Goal: Book appointment/travel/reservation

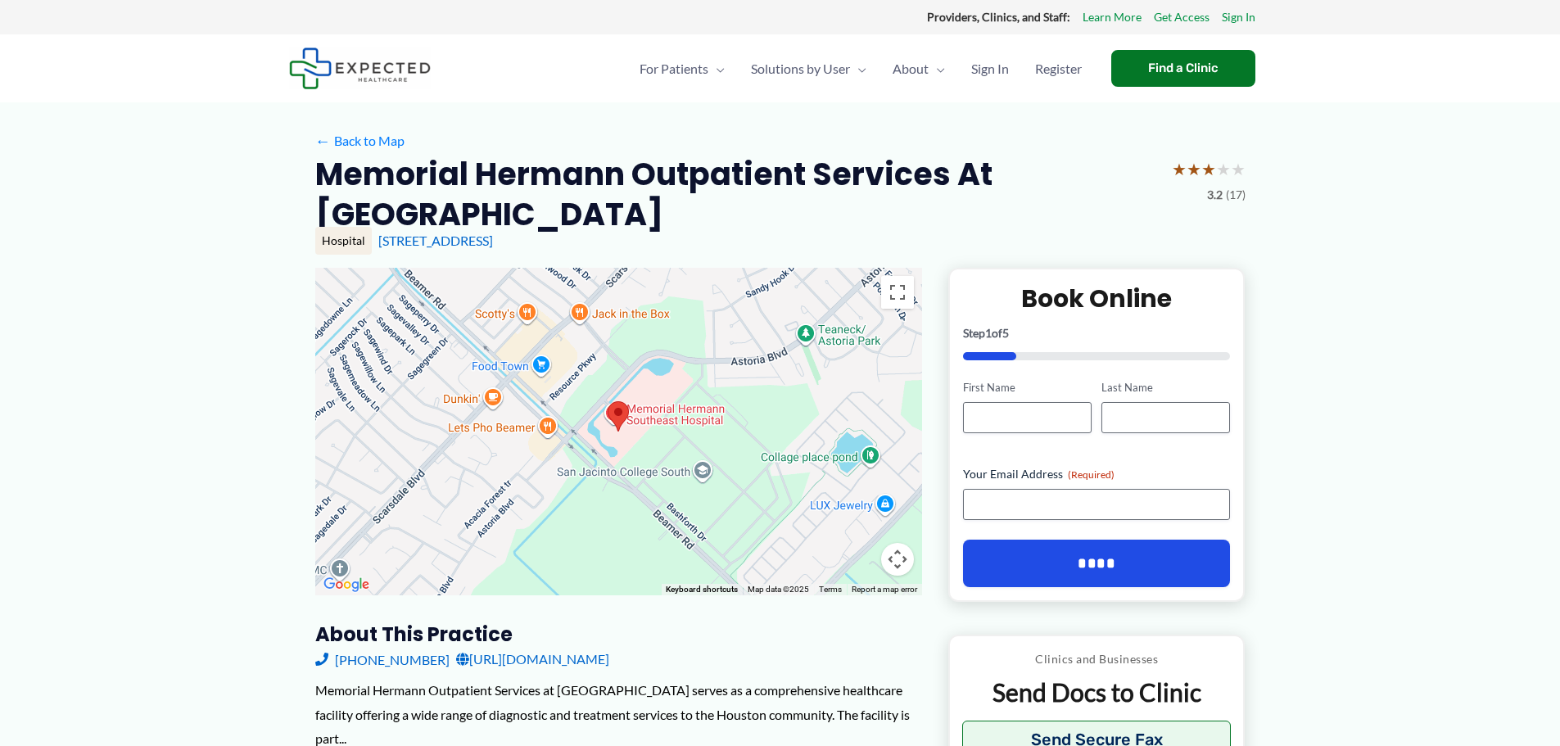
click at [621, 429] on img at bounding box center [618, 416] width 21 height 30
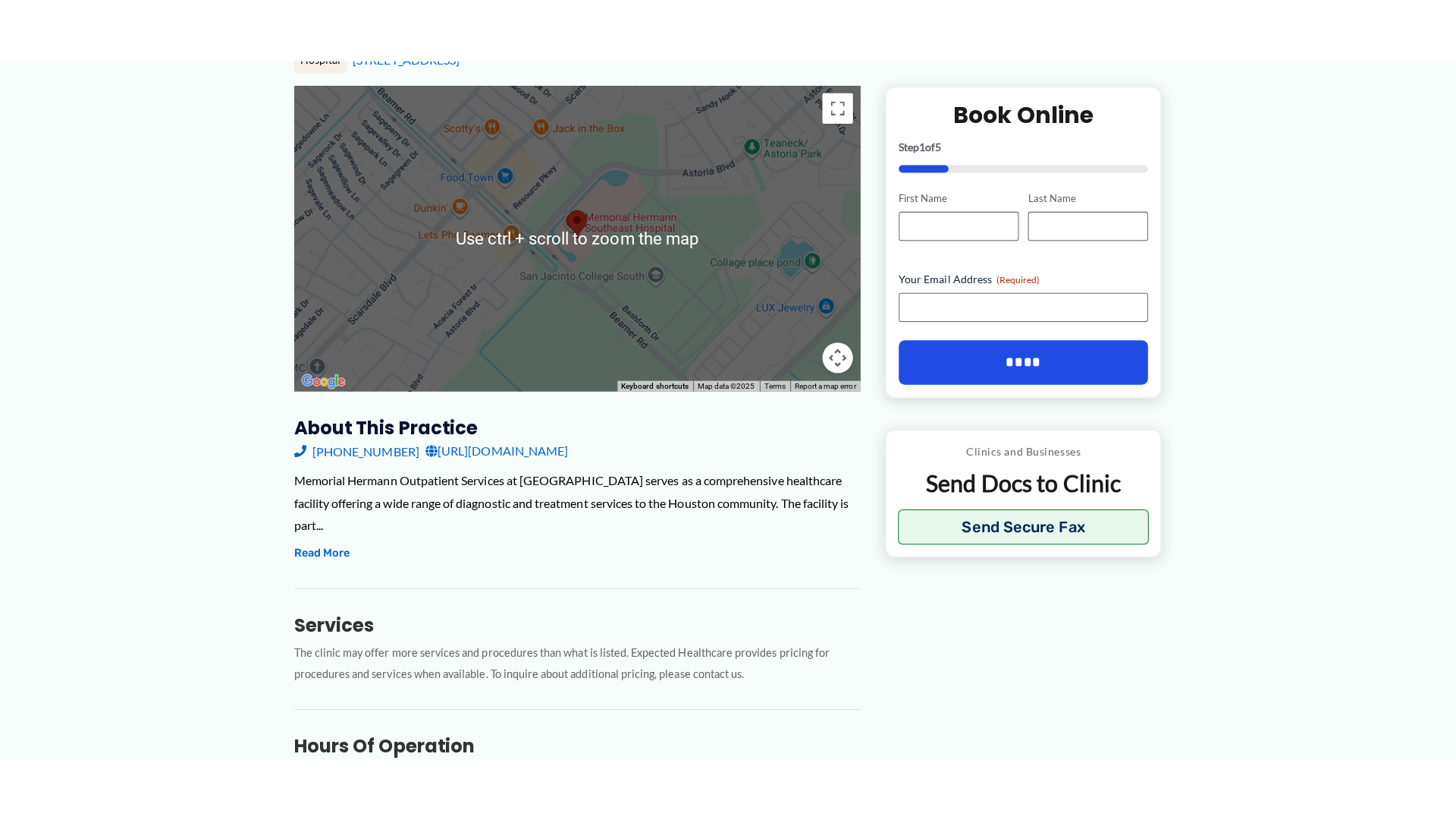
scroll to position [228, 0]
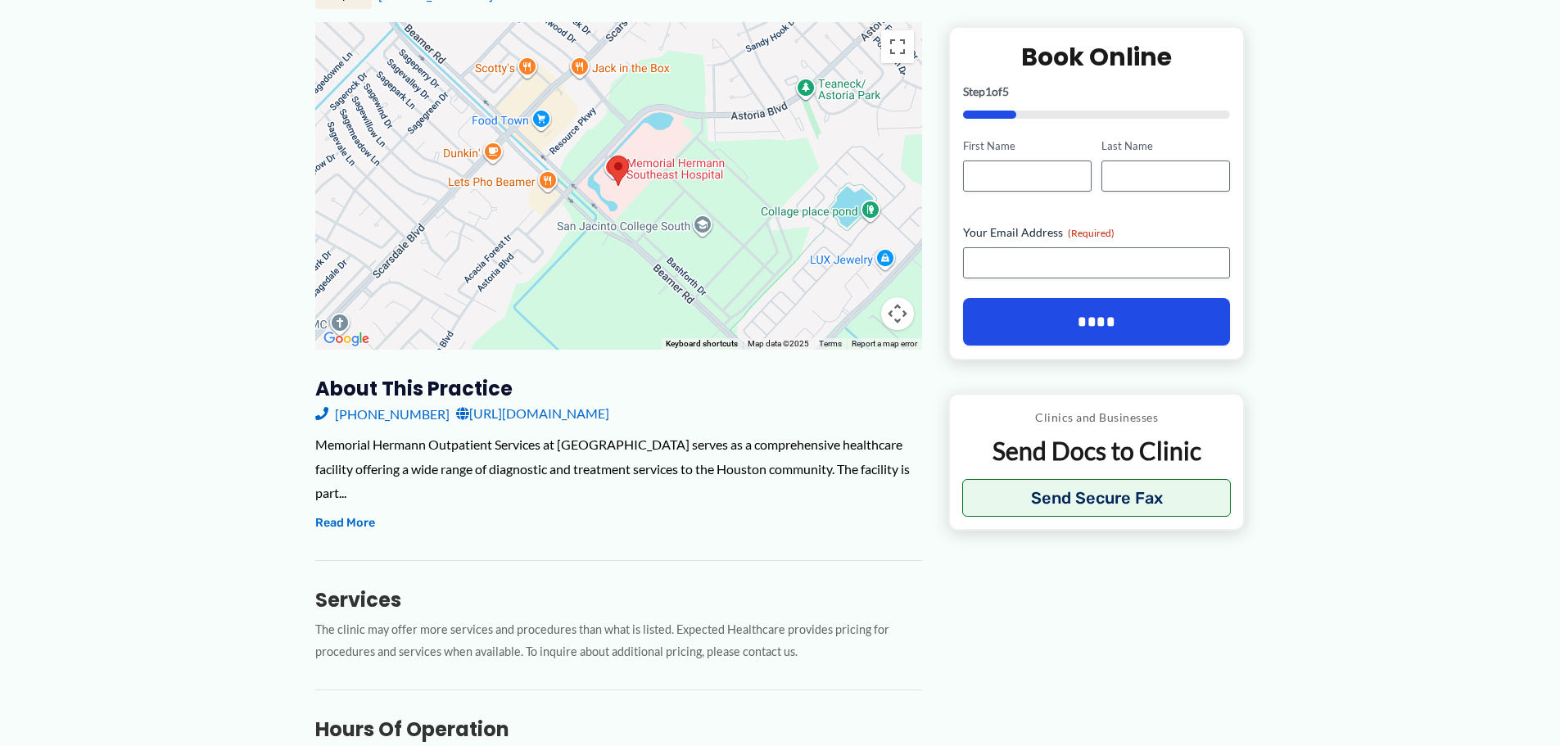
click at [674, 166] on div at bounding box center [618, 186] width 607 height 328
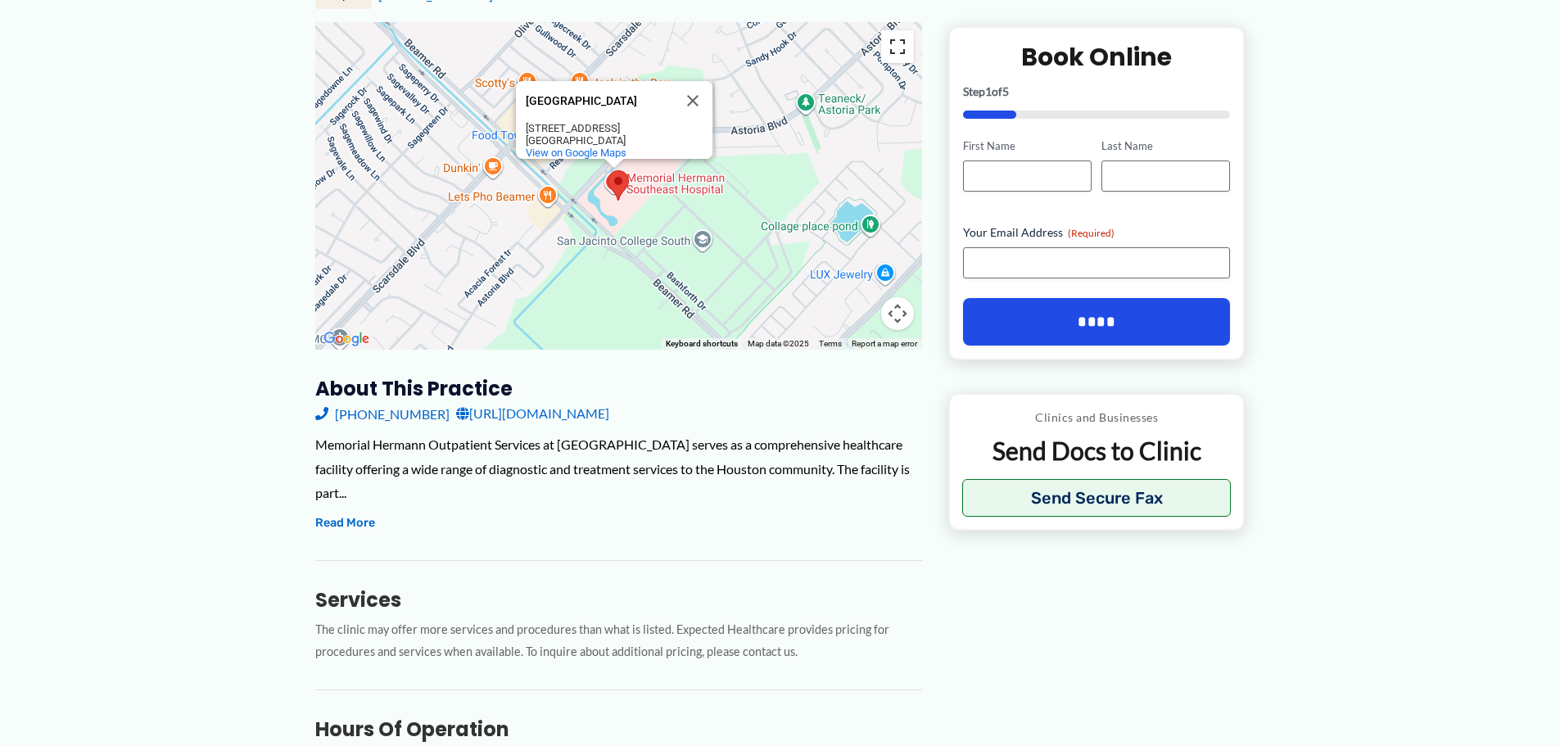
click at [903, 49] on button "Toggle fullscreen view" at bounding box center [897, 46] width 33 height 33
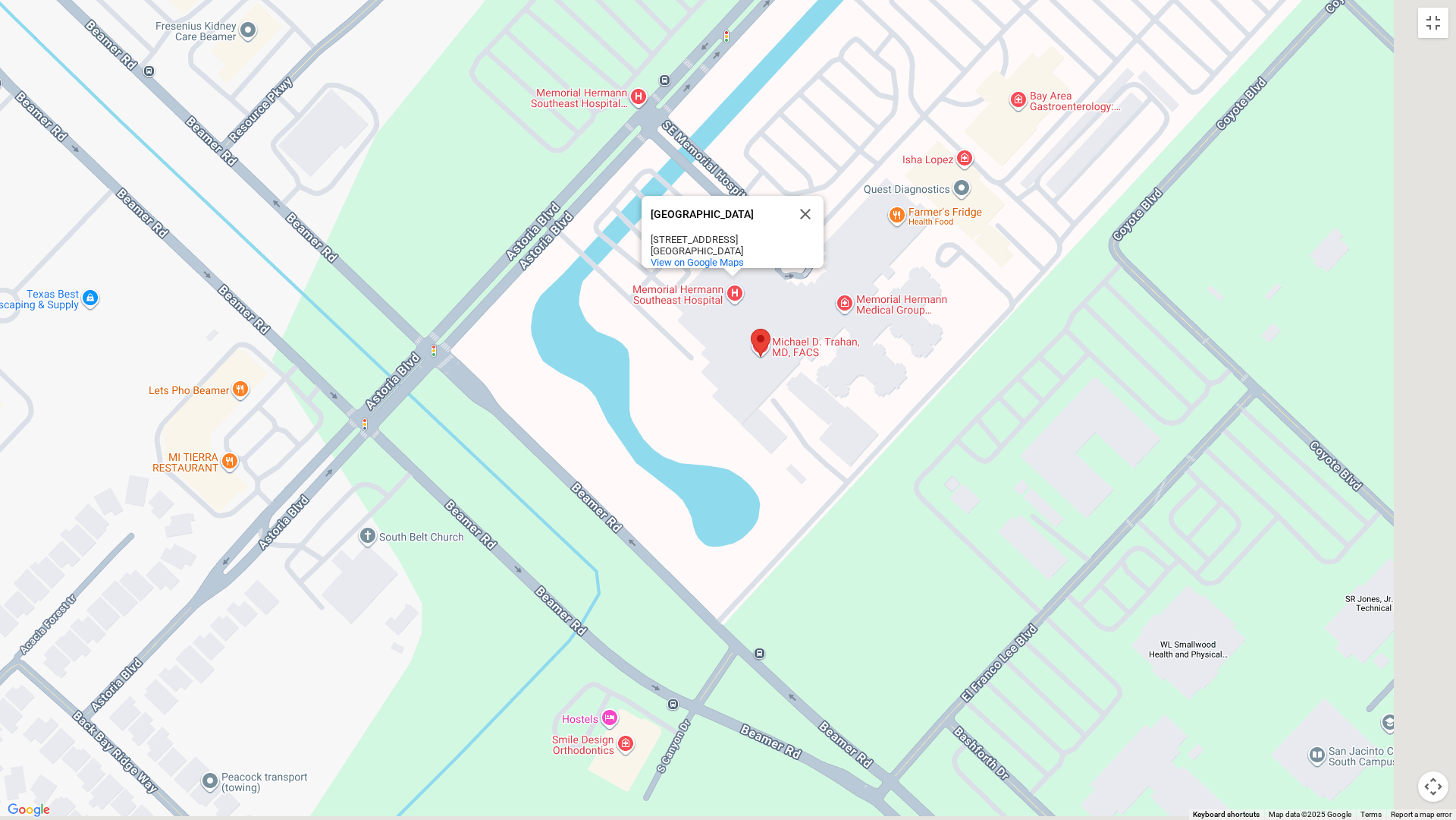
drag, startPoint x: 601, startPoint y: 332, endPoint x: 569, endPoint y: 332, distance: 32.0
click at [569, 332] on div "[GEOGRAPHIC_DATA] [STREET_ADDRESS] View on Google Maps" at bounding box center [728, 410] width 1456 height 820
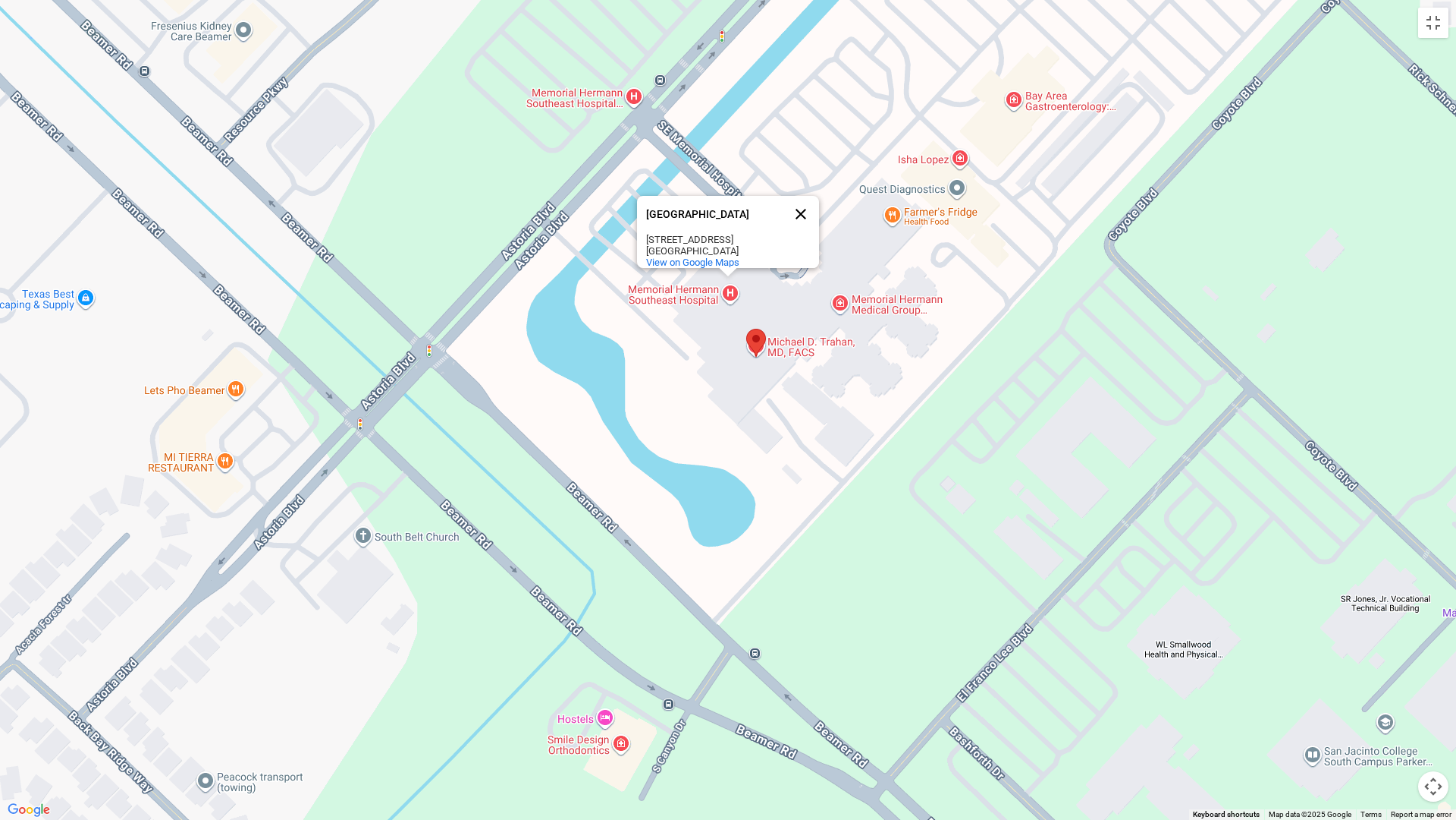
click at [804, 208] on button "Close" at bounding box center [800, 213] width 36 height 36
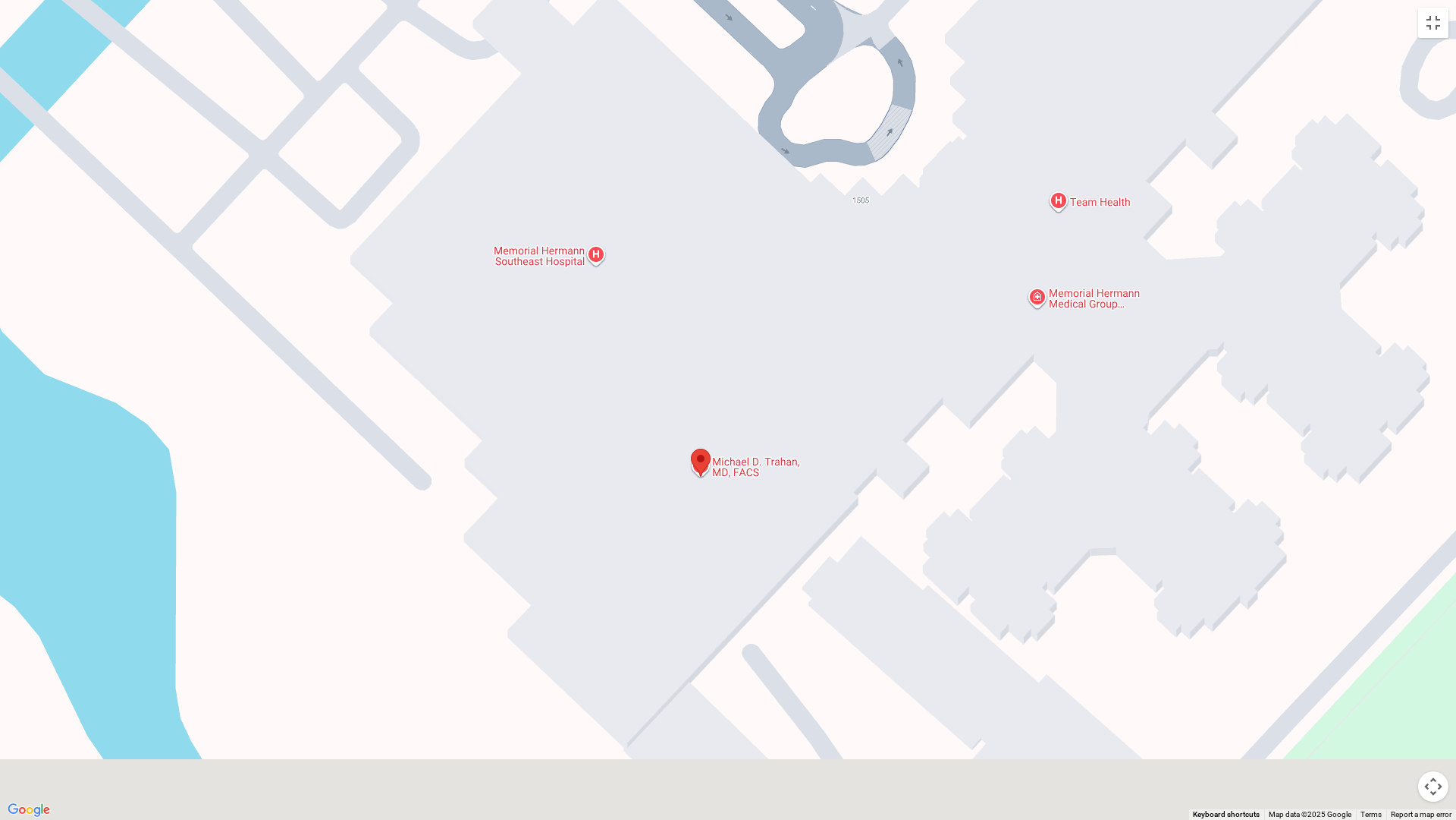
drag, startPoint x: 824, startPoint y: 293, endPoint x: 908, endPoint y: 228, distance: 106.2
click at [908, 228] on div at bounding box center [728, 410] width 1456 height 820
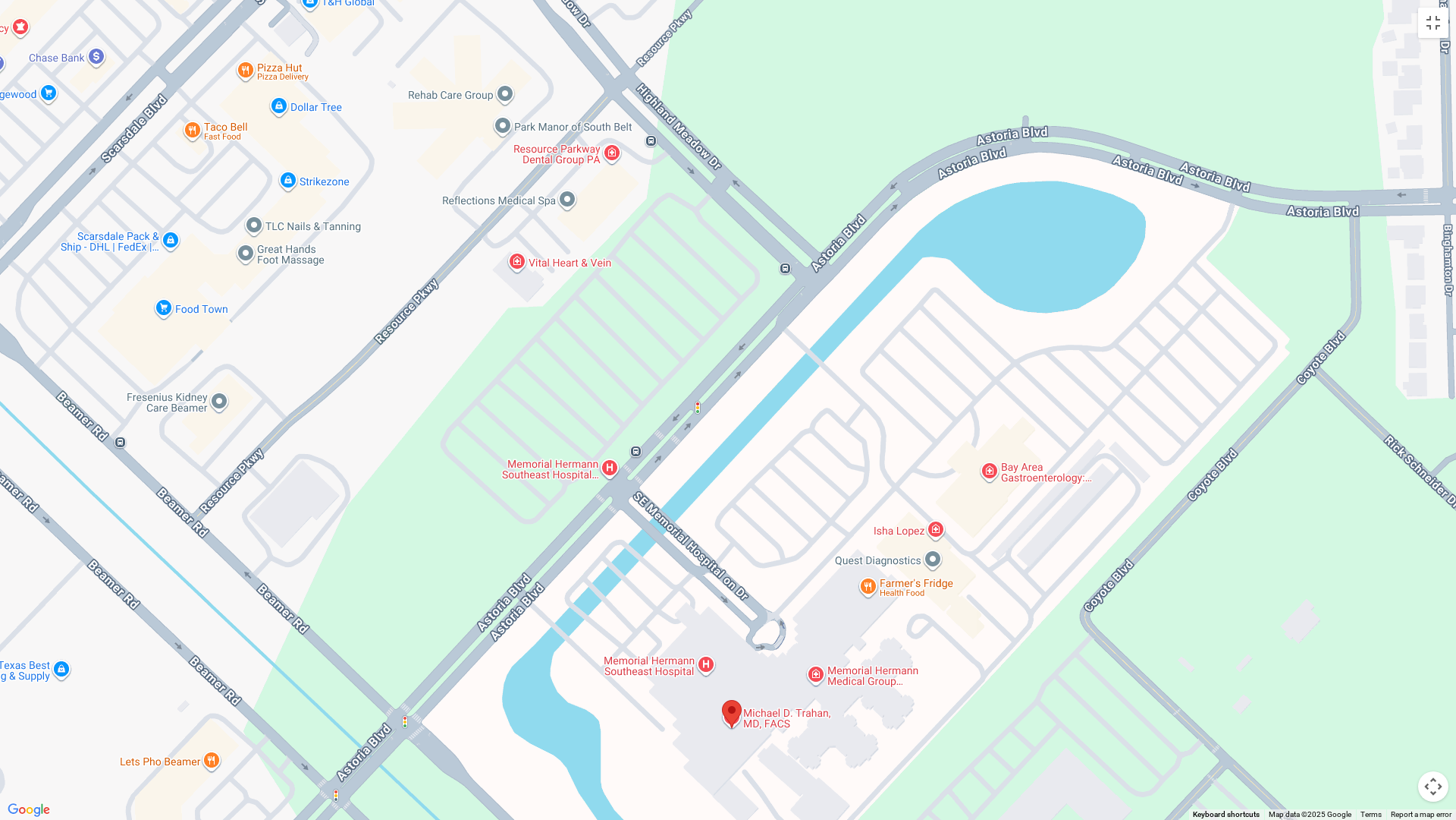
drag, startPoint x: 916, startPoint y: 66, endPoint x: 835, endPoint y: 476, distance: 417.9
click at [835, 476] on div at bounding box center [728, 410] width 1456 height 820
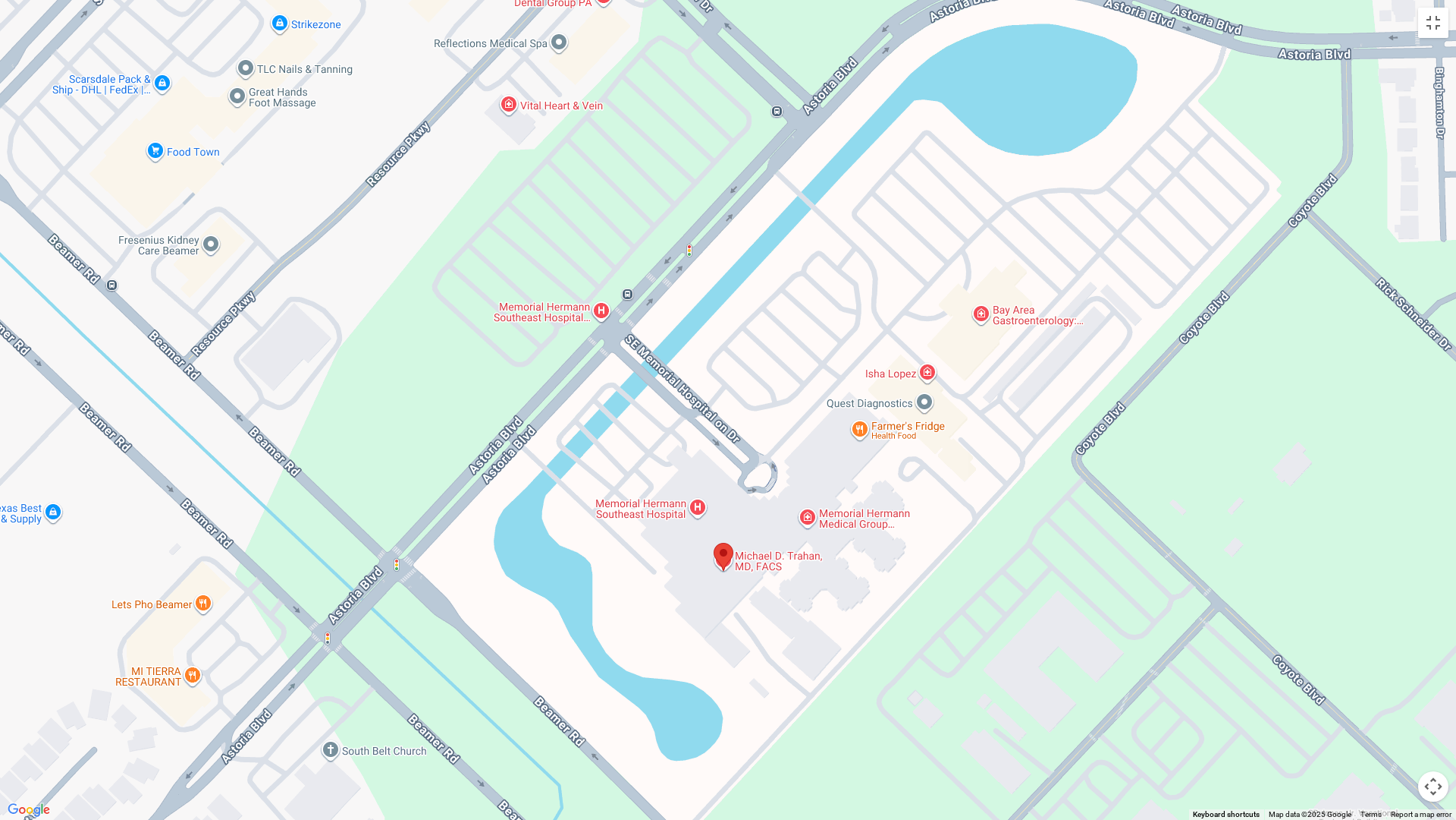
drag, startPoint x: 833, startPoint y: 476, endPoint x: 824, endPoint y: 310, distance: 166.2
click at [824, 310] on div at bounding box center [728, 410] width 1456 height 820
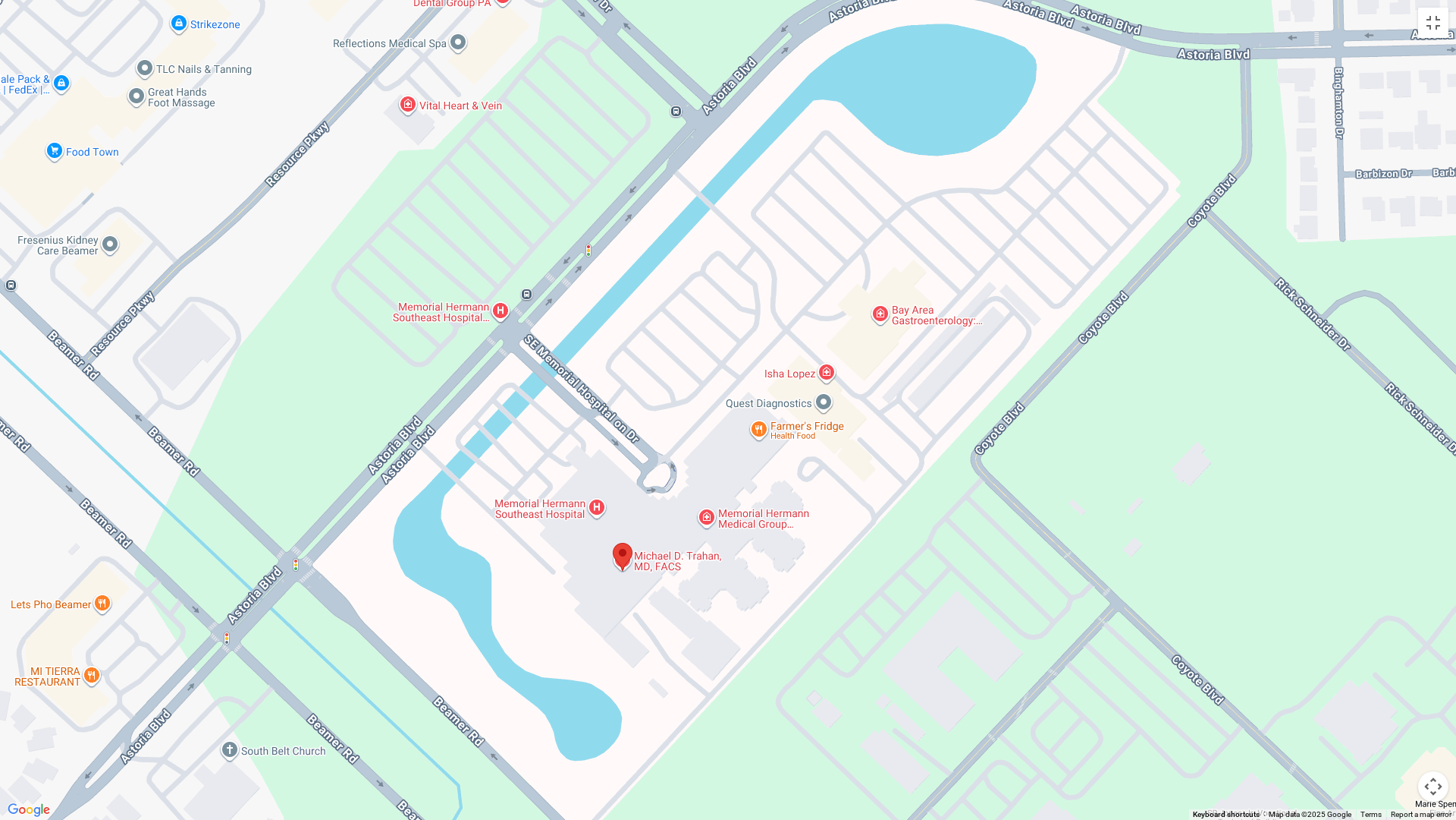
drag, startPoint x: 826, startPoint y: 307, endPoint x: 712, endPoint y: 307, distance: 114.0
click at [712, 307] on div at bounding box center [728, 410] width 1456 height 820
